Goal: Information Seeking & Learning: Find specific fact

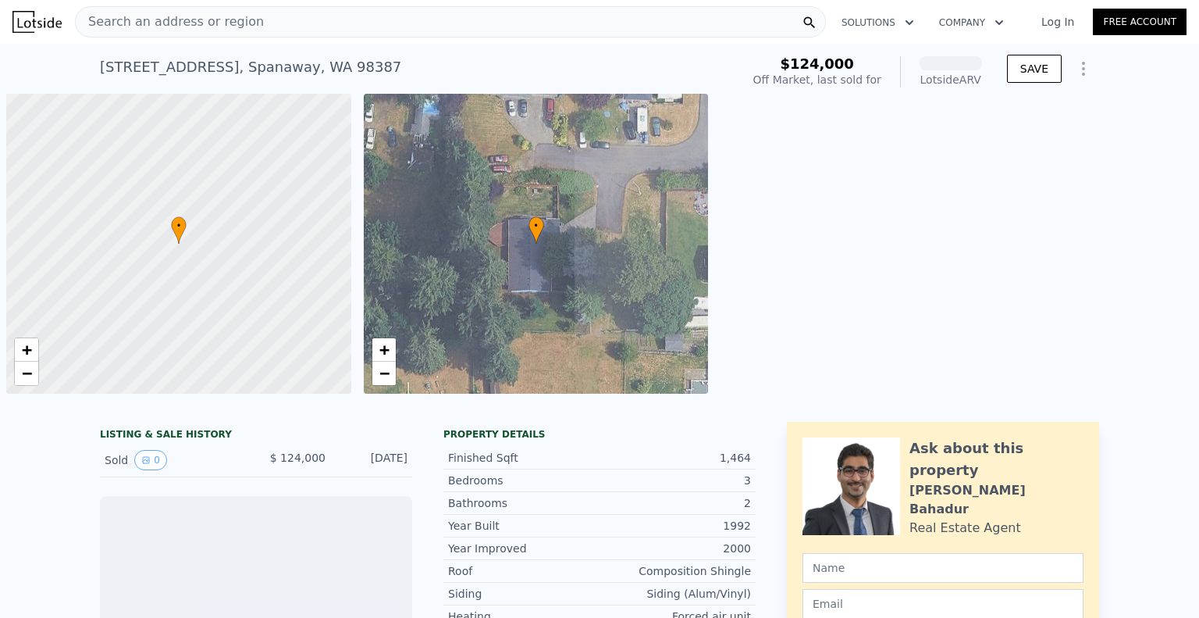
scroll to position [0, 6]
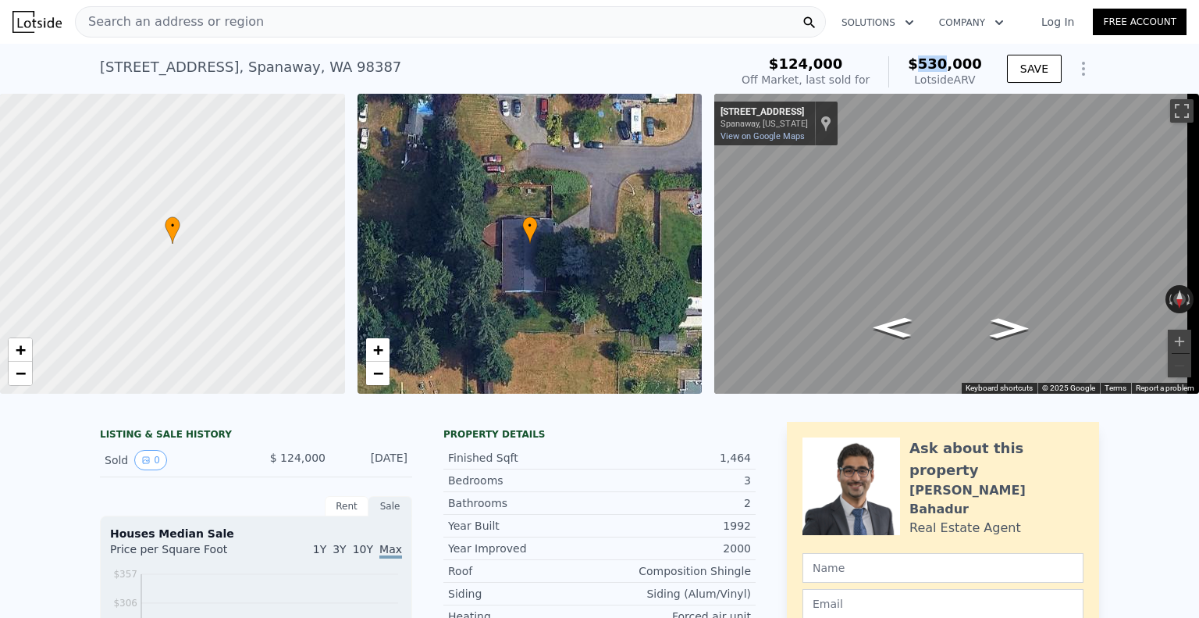
drag, startPoint x: 949, startPoint y: 64, endPoint x: 984, endPoint y: 63, distance: 35.1
click at [984, 63] on div "$124,000 Off Market, last sold for $530,000 Lotside ARV" at bounding box center [861, 72] width 253 height 44
click at [276, 21] on div "Search an address or region" at bounding box center [450, 21] width 751 height 31
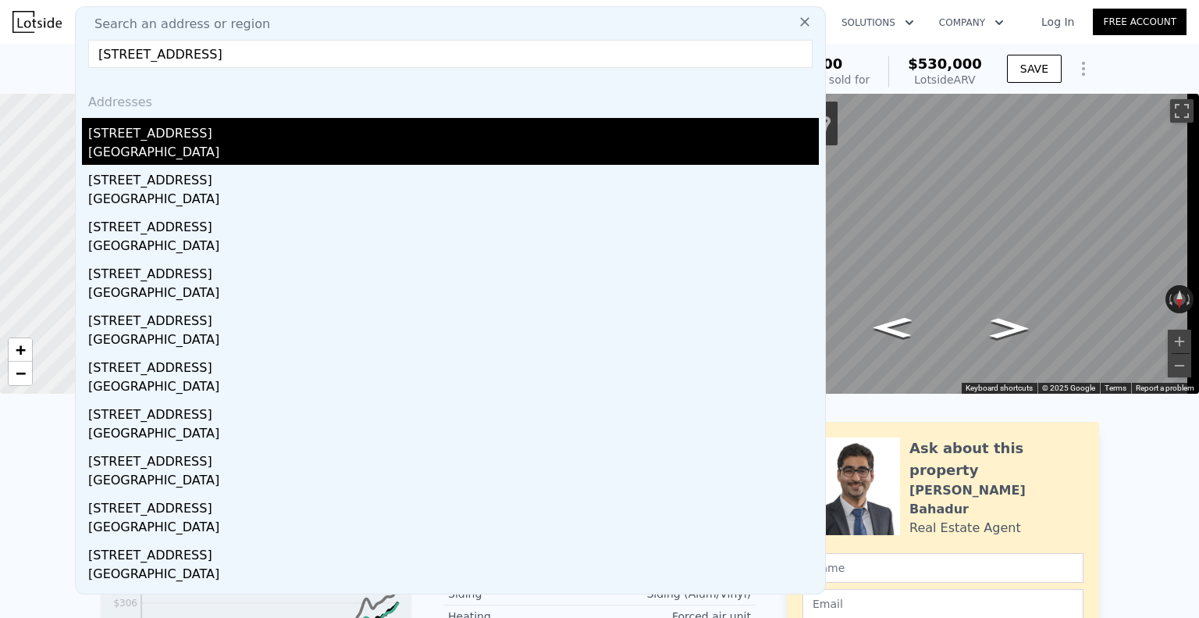
type input "23215 N River Dr, Granite Falls, WA 98252"
click at [223, 143] on div "Granite Falls, WA 98252" at bounding box center [453, 154] width 731 height 22
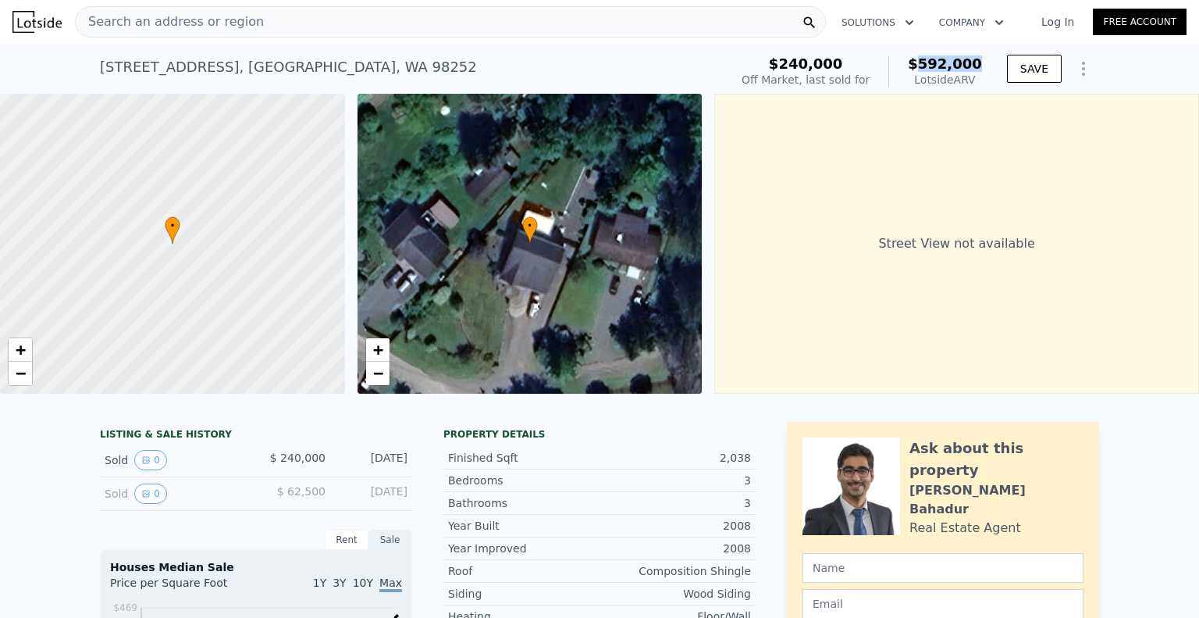
drag, startPoint x: 924, startPoint y: 65, endPoint x: 990, endPoint y: 64, distance: 65.6
click at [990, 64] on div "$240,000 Off Market, last sold for $592,000 Lotside ARV SAVE" at bounding box center [917, 72] width 364 height 44
copy span "592,000"
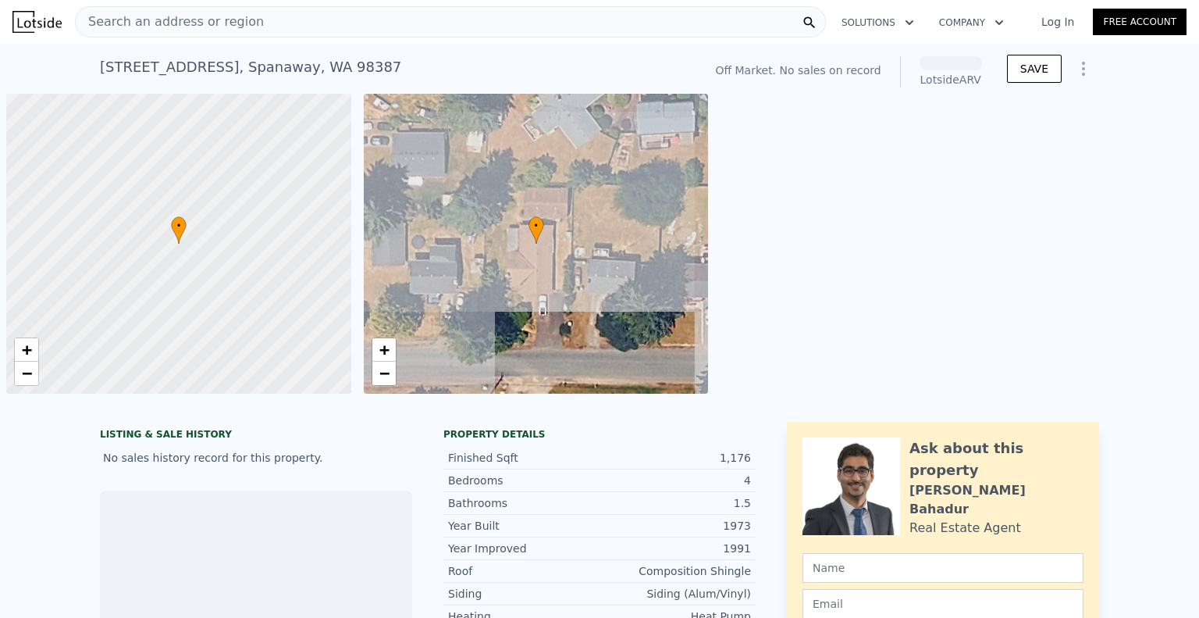
scroll to position [0, 6]
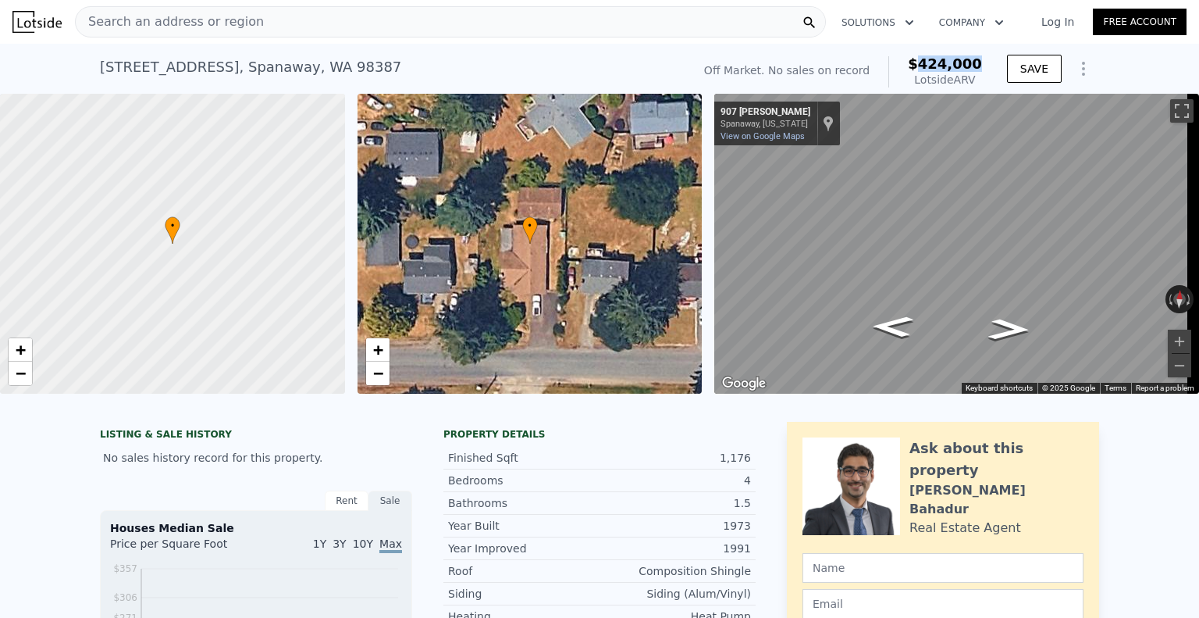
drag, startPoint x: 942, startPoint y: 68, endPoint x: 983, endPoint y: 71, distance: 41.5
click at [983, 71] on div "Off Market. No sales on record $424,000 Lotside ARV" at bounding box center [843, 72] width 290 height 44
click at [353, 28] on div "Search an address or region" at bounding box center [450, 21] width 751 height 31
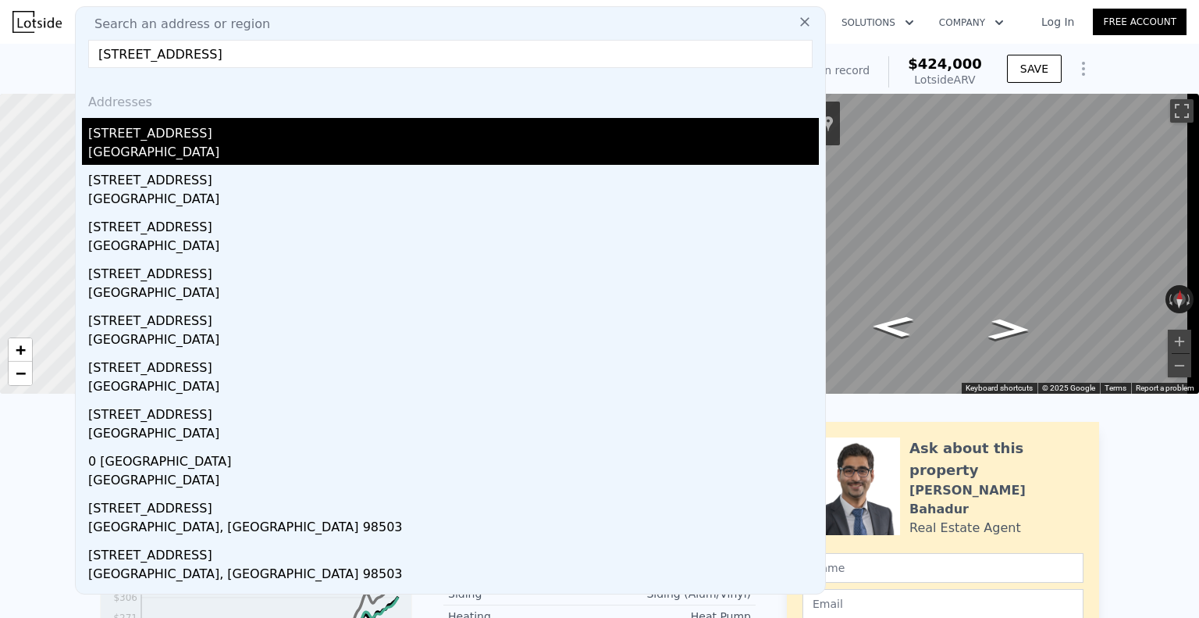
type input "[STREET_ADDRESS]"
click at [254, 150] on div "[GEOGRAPHIC_DATA]" at bounding box center [453, 154] width 731 height 22
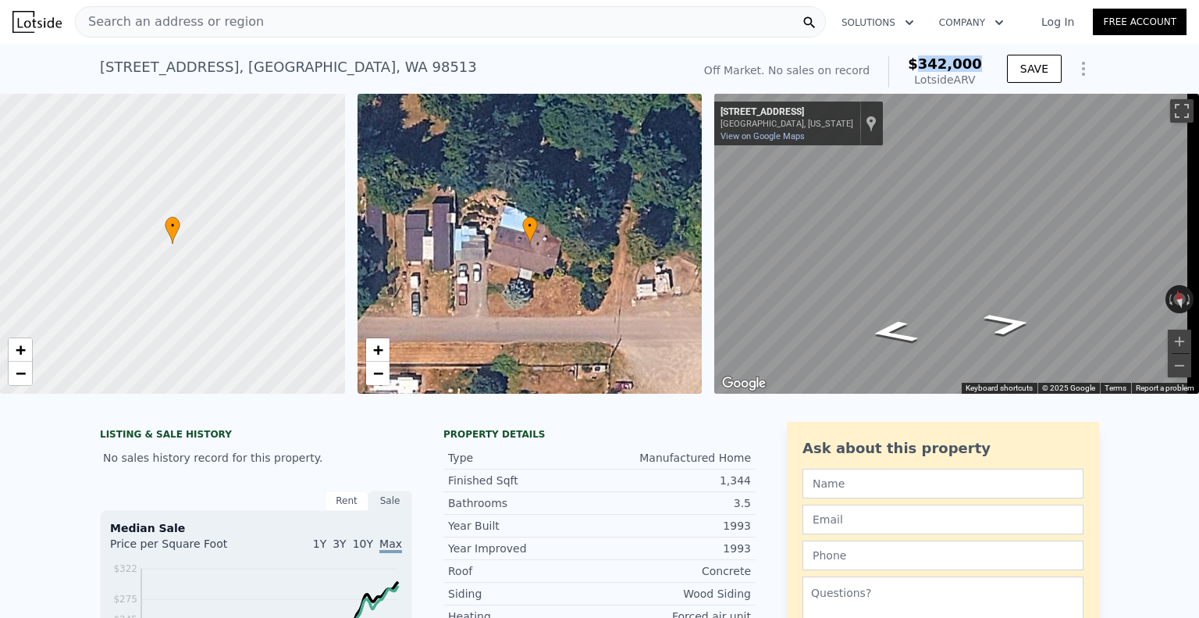
drag, startPoint x: 927, startPoint y: 61, endPoint x: 982, endPoint y: 61, distance: 54.7
click at [982, 61] on div "Off Market. No sales on record $342,000 Lotside ARV" at bounding box center [843, 72] width 290 height 44
copy span "342,000"
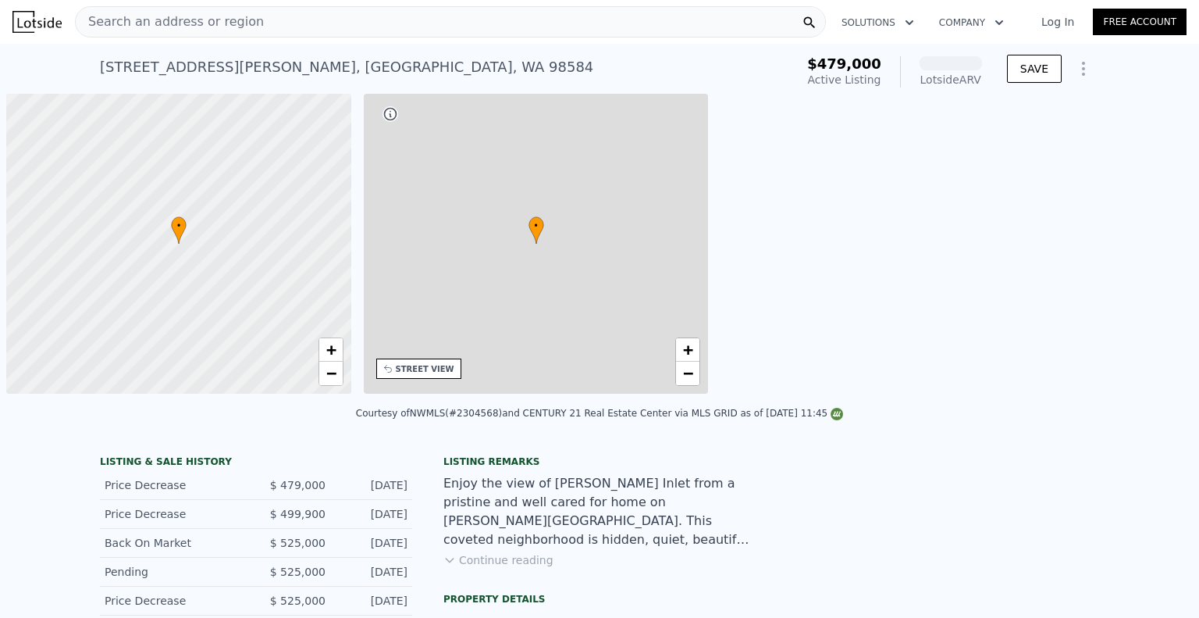
scroll to position [0, 6]
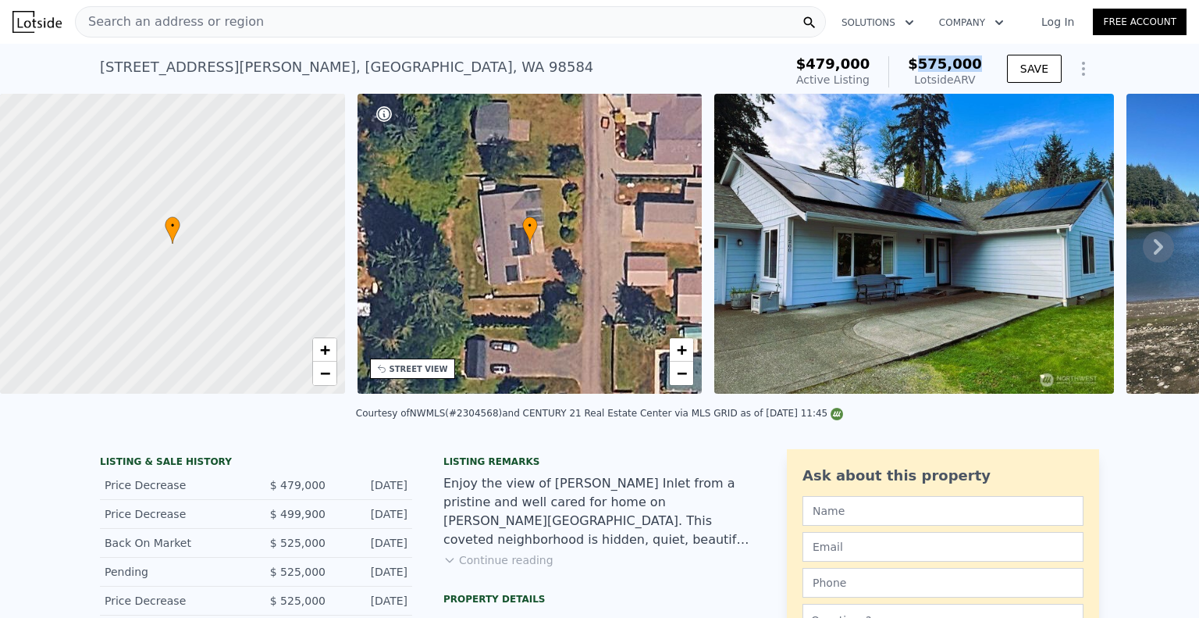
drag, startPoint x: 927, startPoint y: 62, endPoint x: 981, endPoint y: 62, distance: 53.9
click at [981, 62] on div "$479,000 Active Listing $575,000 Lotside ARV" at bounding box center [889, 72] width 198 height 44
copy span "575,000"
